Goal: Navigation & Orientation: Find specific page/section

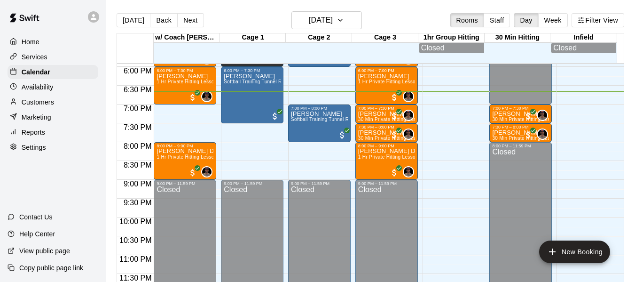
scroll to position [676, 0]
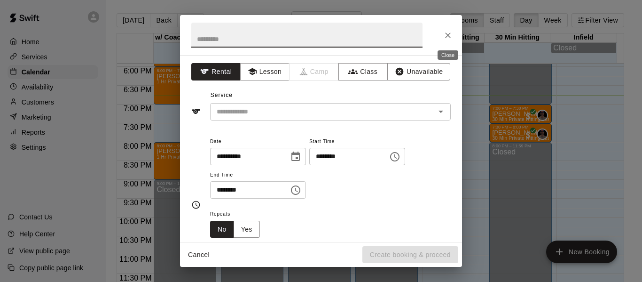
click at [447, 38] on icon "Close" at bounding box center [447, 35] width 9 height 9
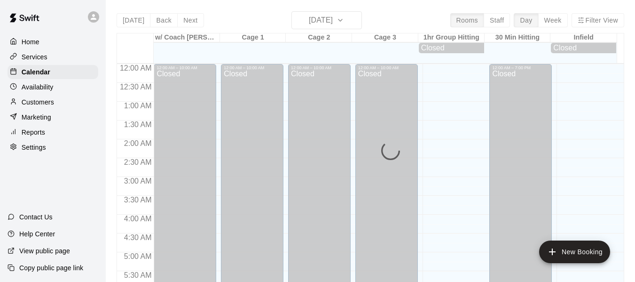
scroll to position [645, 0]
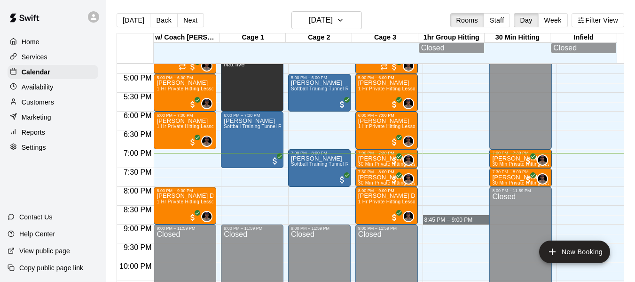
scroll to position [629, 0]
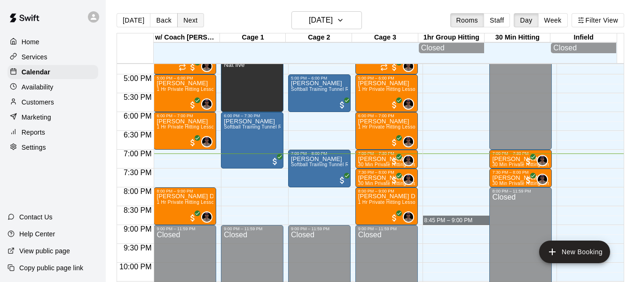
click at [193, 22] on button "Next" at bounding box center [190, 20] width 26 height 14
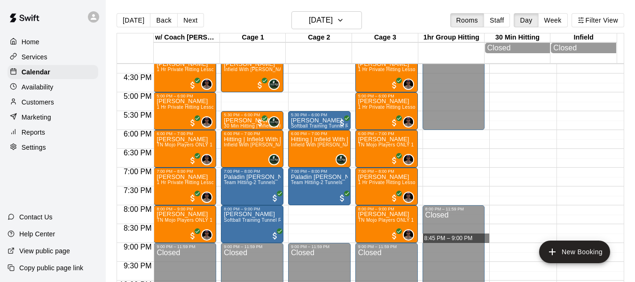
scroll to position [598, 0]
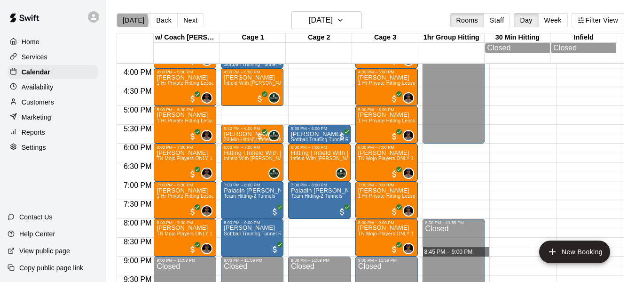
click at [128, 21] on button "[DATE]" at bounding box center [134, 20] width 34 height 14
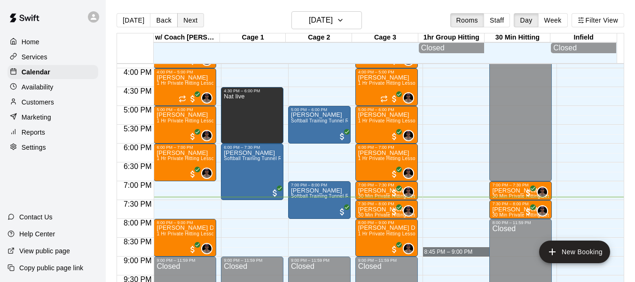
click at [186, 16] on button "Next" at bounding box center [190, 20] width 26 height 14
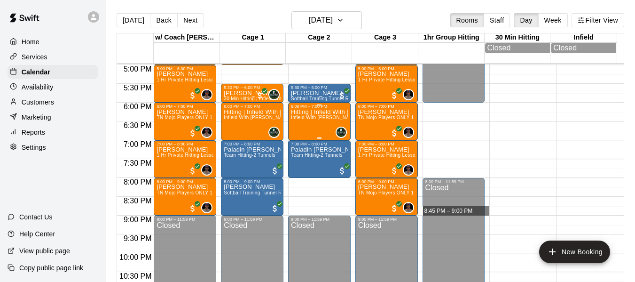
scroll to position [645, 0]
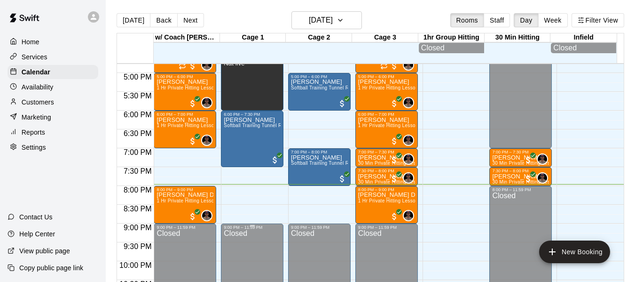
scroll to position [632, 0]
